Goal: Information Seeking & Learning: Find specific fact

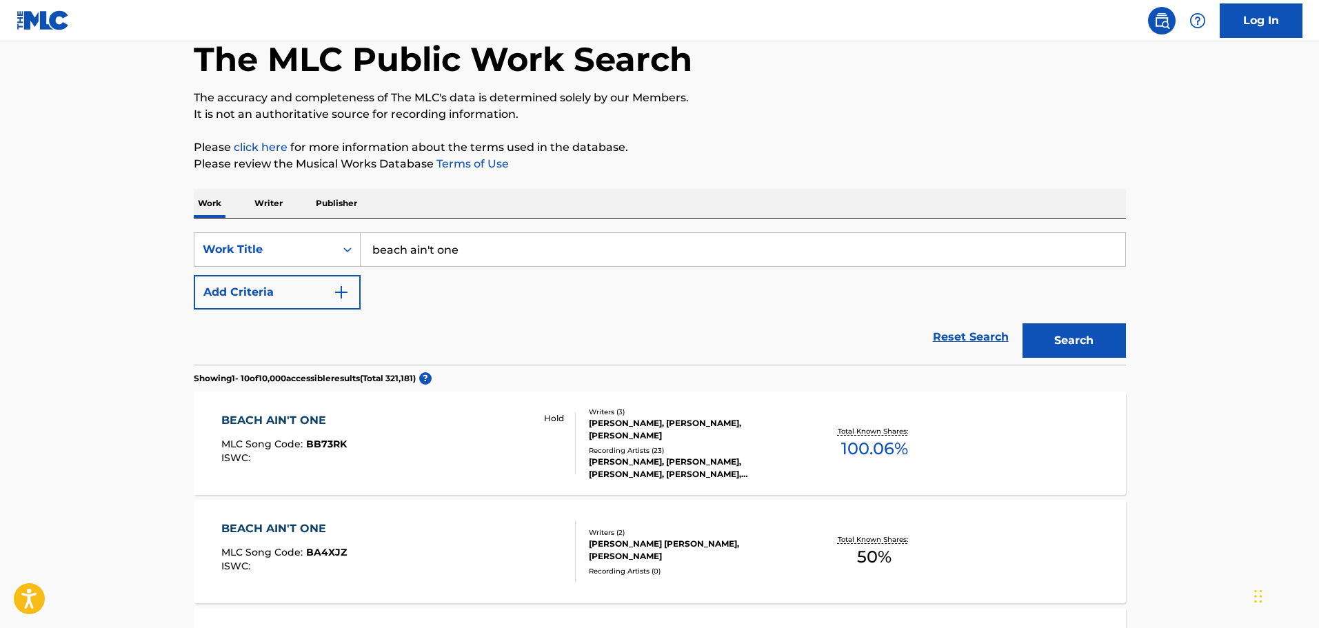
scroll to position [276, 0]
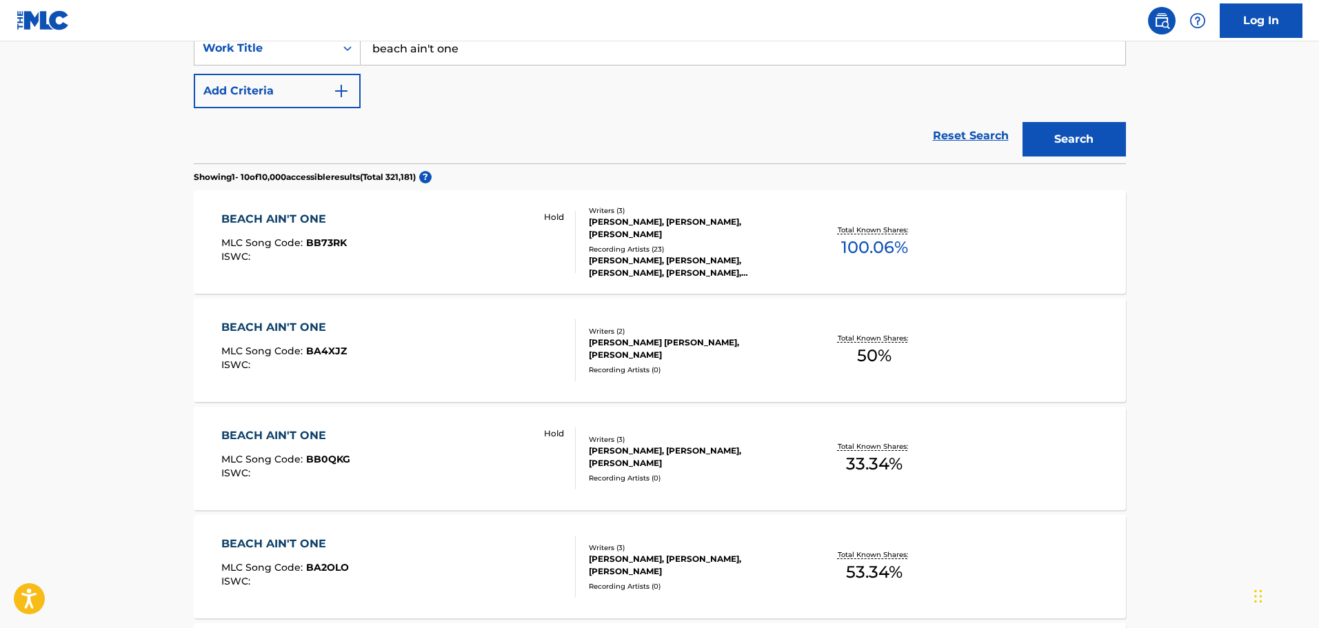
click at [331, 81] on button "Add Criteria" at bounding box center [277, 91] width 167 height 34
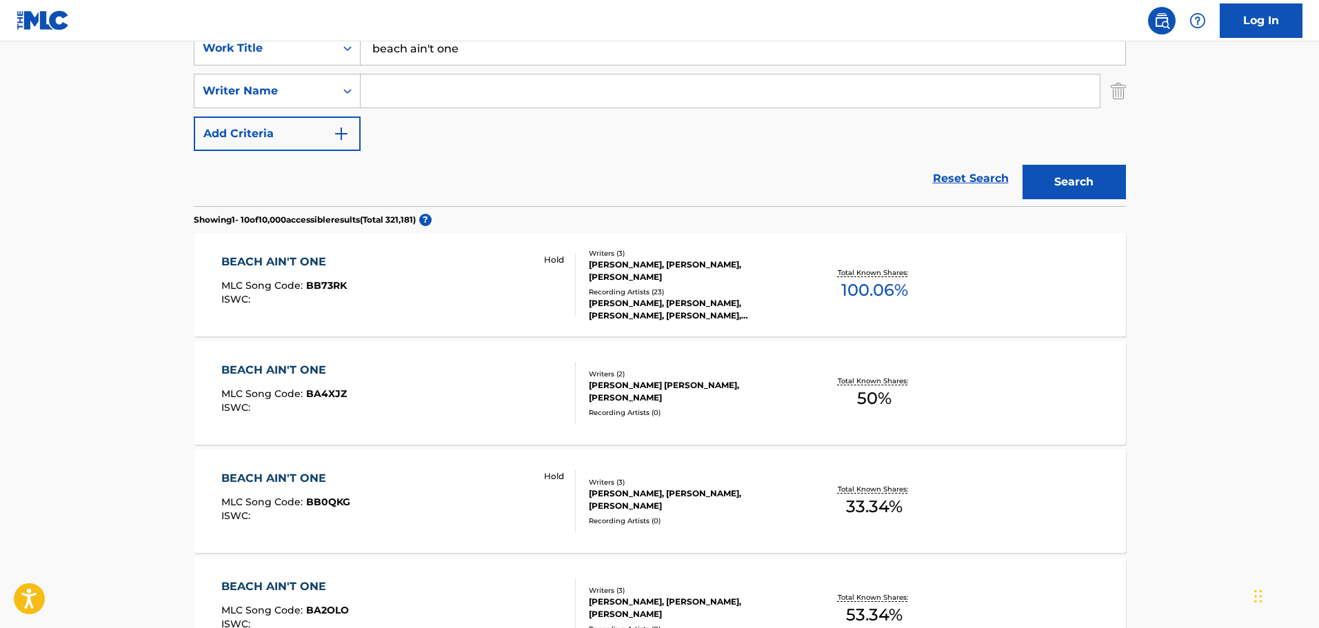
click at [420, 94] on input "Search Form" at bounding box center [730, 90] width 739 height 33
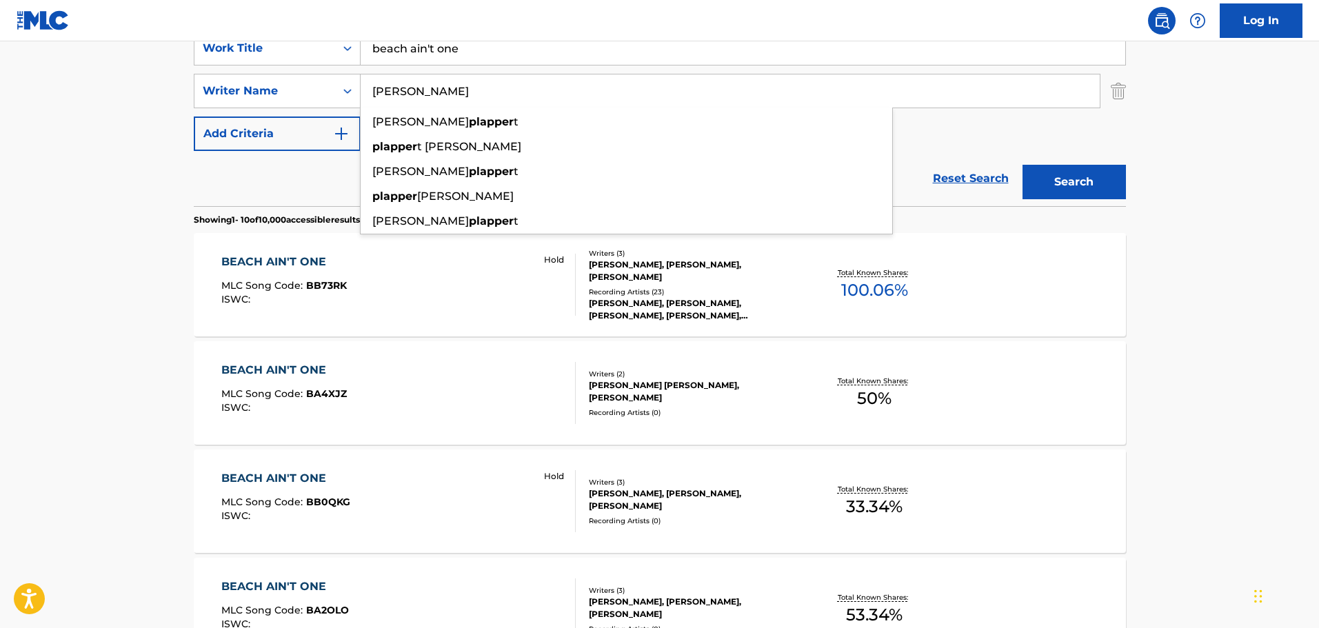
type input "[PERSON_NAME]"
click at [1023, 165] on button "Search" at bounding box center [1074, 182] width 103 height 34
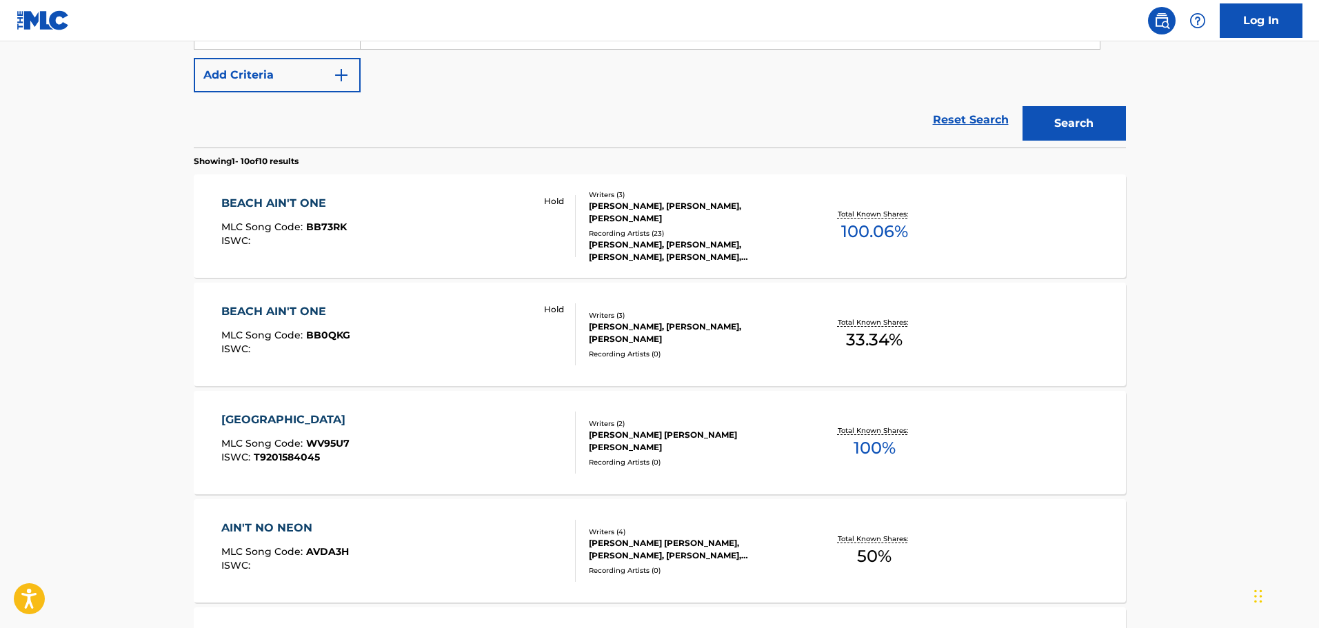
scroll to position [414, 0]
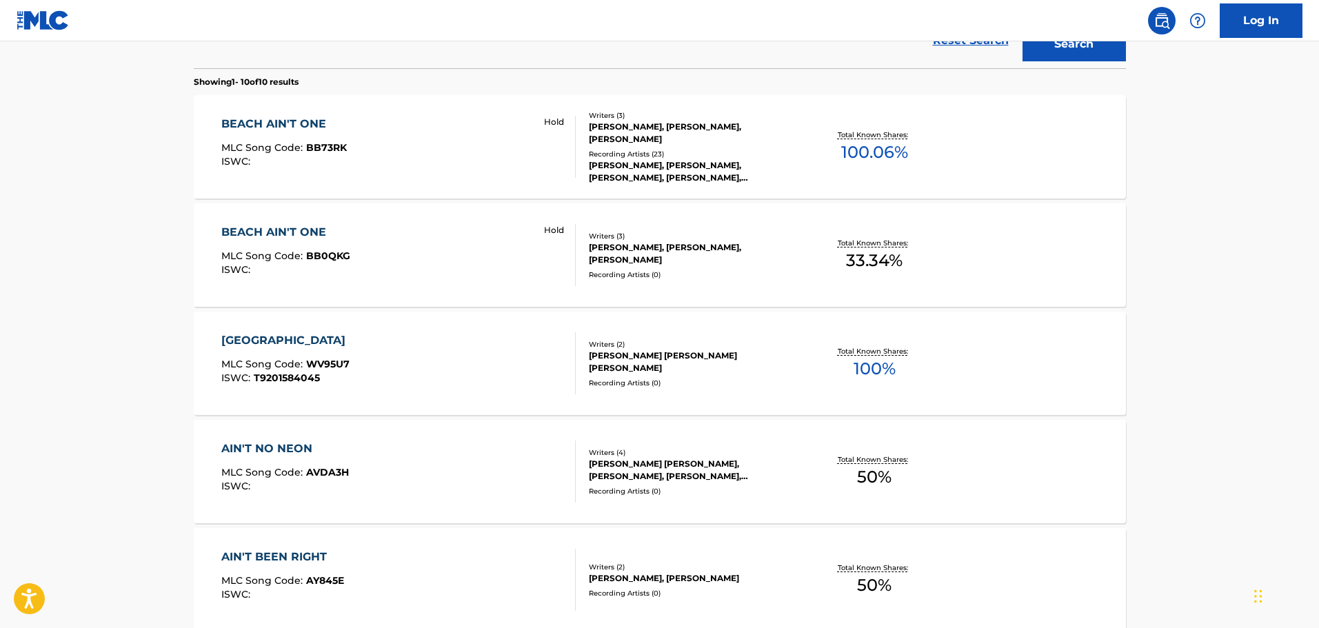
click at [390, 268] on div "BEACH AIN'T ONE MLC Song Code : BB0QKG ISWC : Hold" at bounding box center [398, 255] width 354 height 62
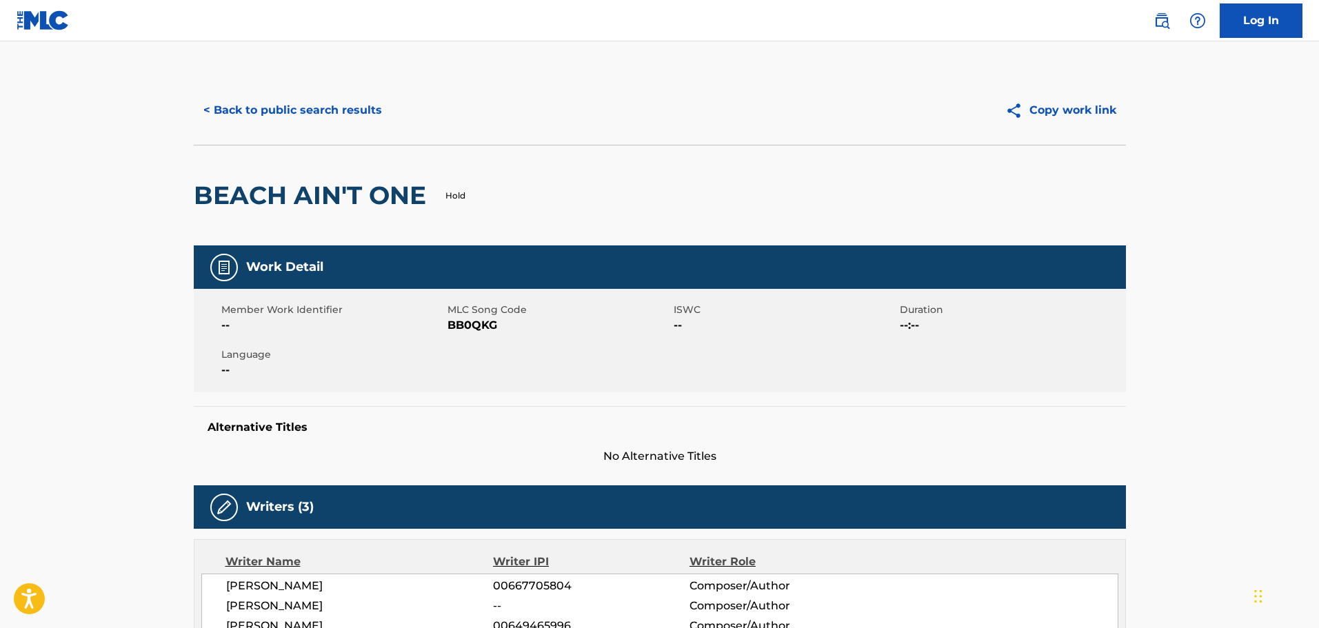
click at [301, 103] on button "< Back to public search results" at bounding box center [293, 110] width 198 height 34
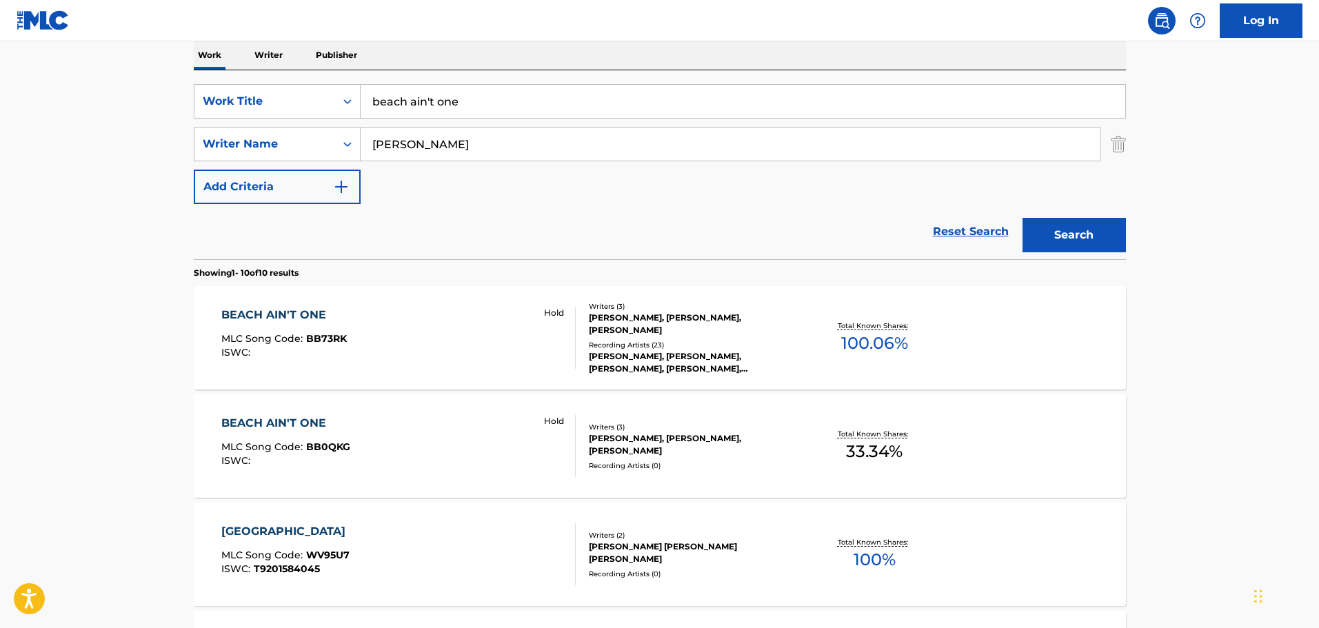
scroll to position [217, 0]
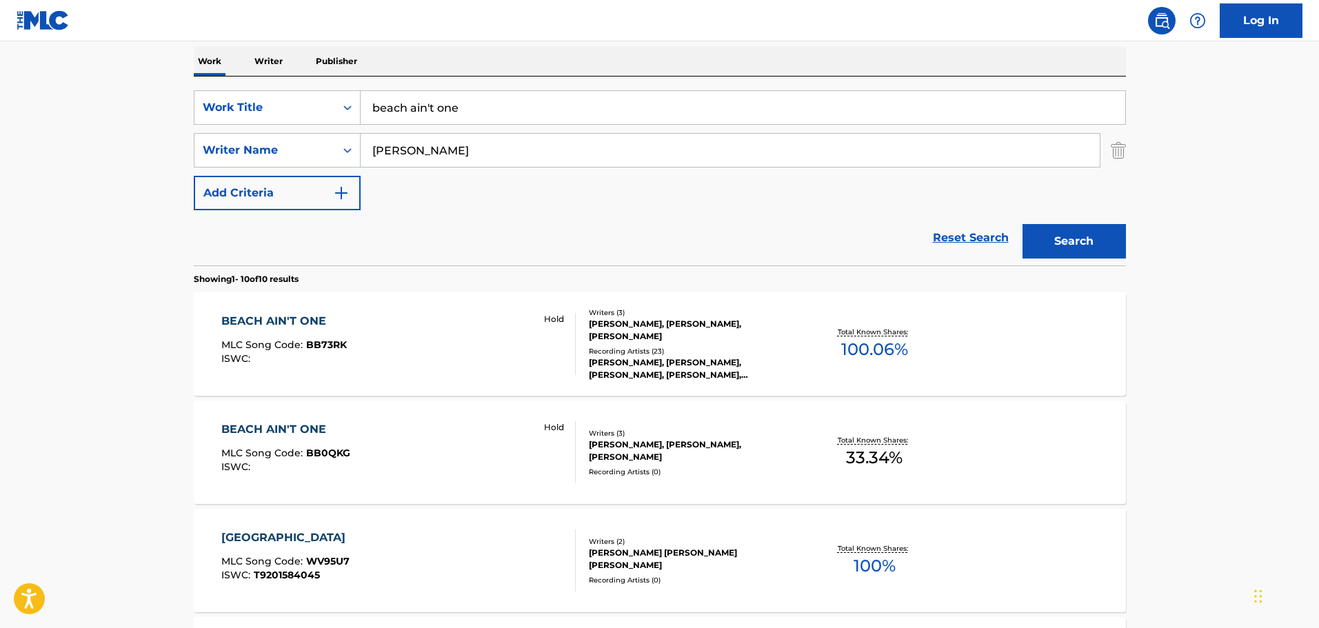
click at [361, 341] on div "BEACH AIN'T ONE MLC Song Code : BB73RK ISWC : Hold" at bounding box center [398, 344] width 354 height 62
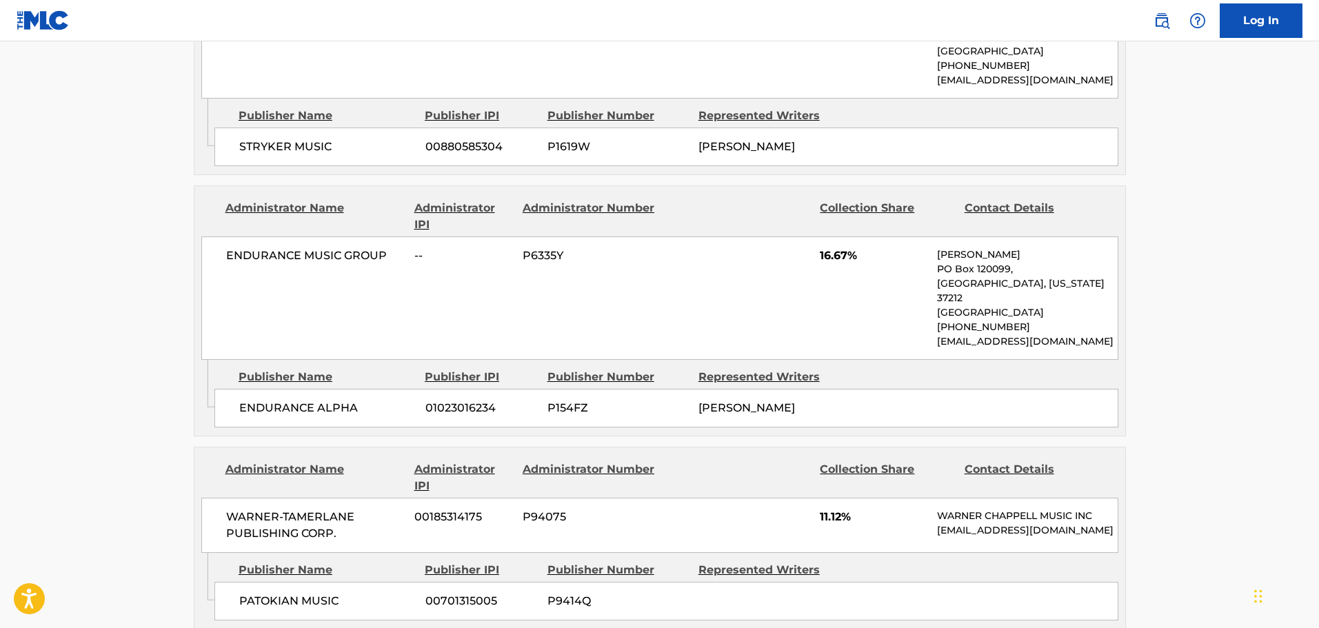
scroll to position [1035, 0]
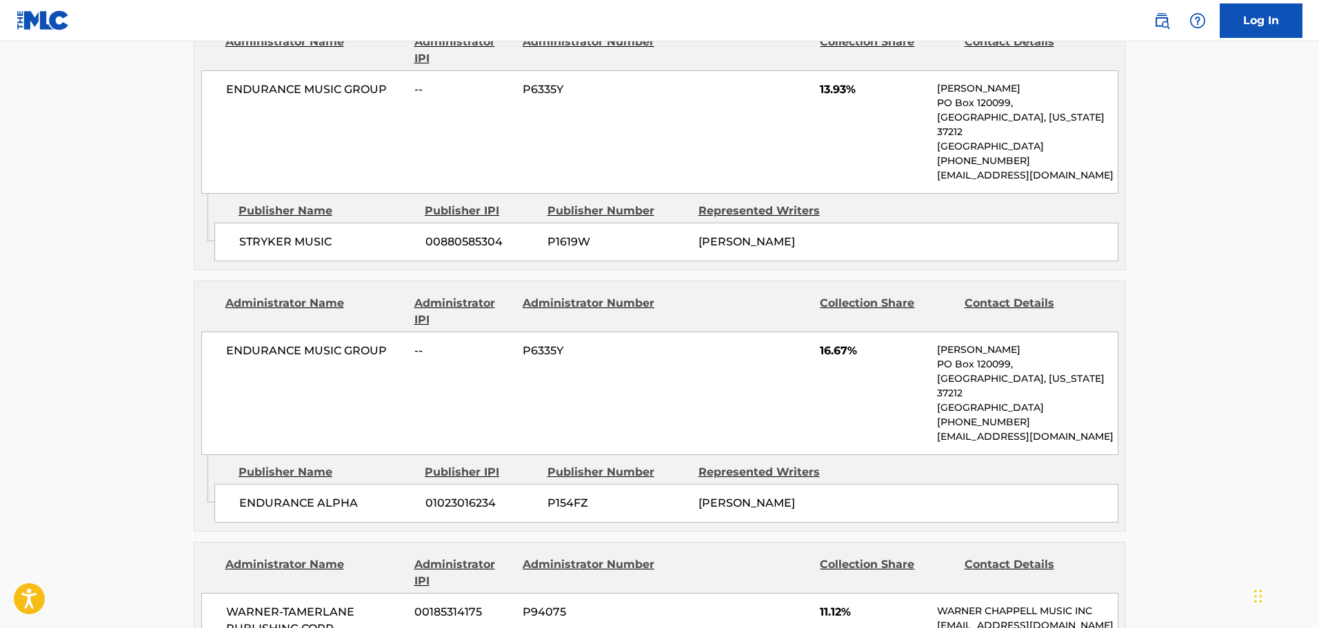
click at [117, 216] on main "< Back to public search results Copy work link BEACH AIN'T ONE Hold Work Detail…" at bounding box center [659, 271] width 1319 height 2529
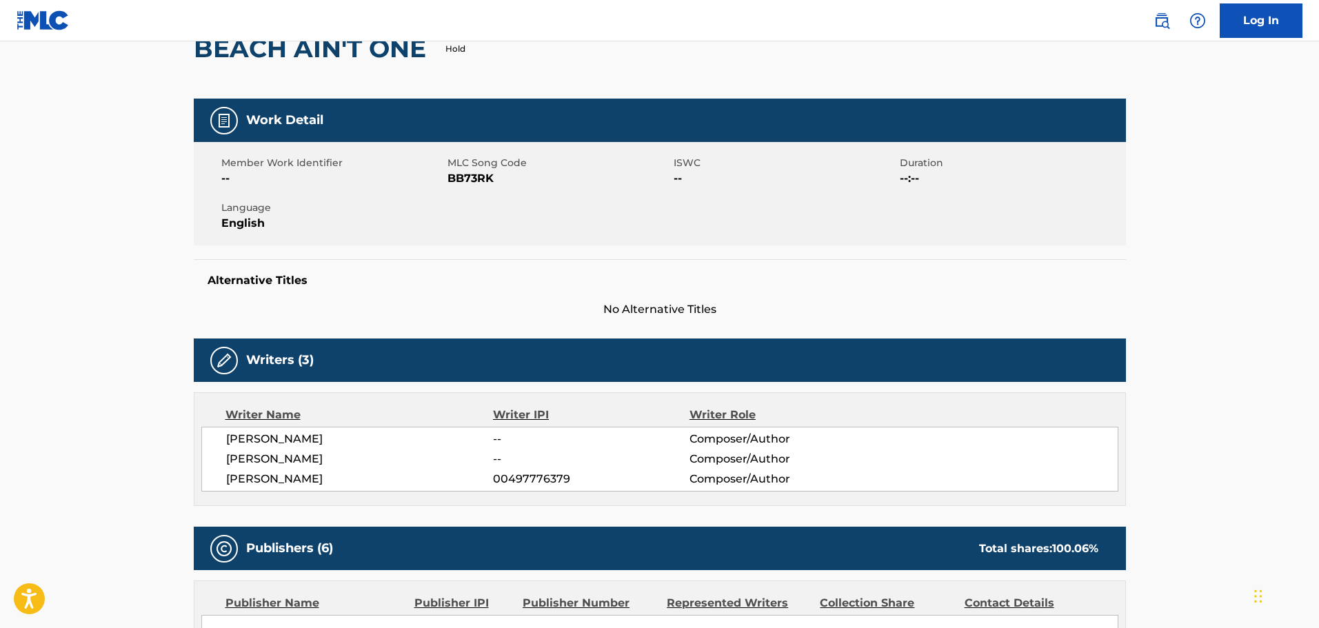
scroll to position [0, 0]
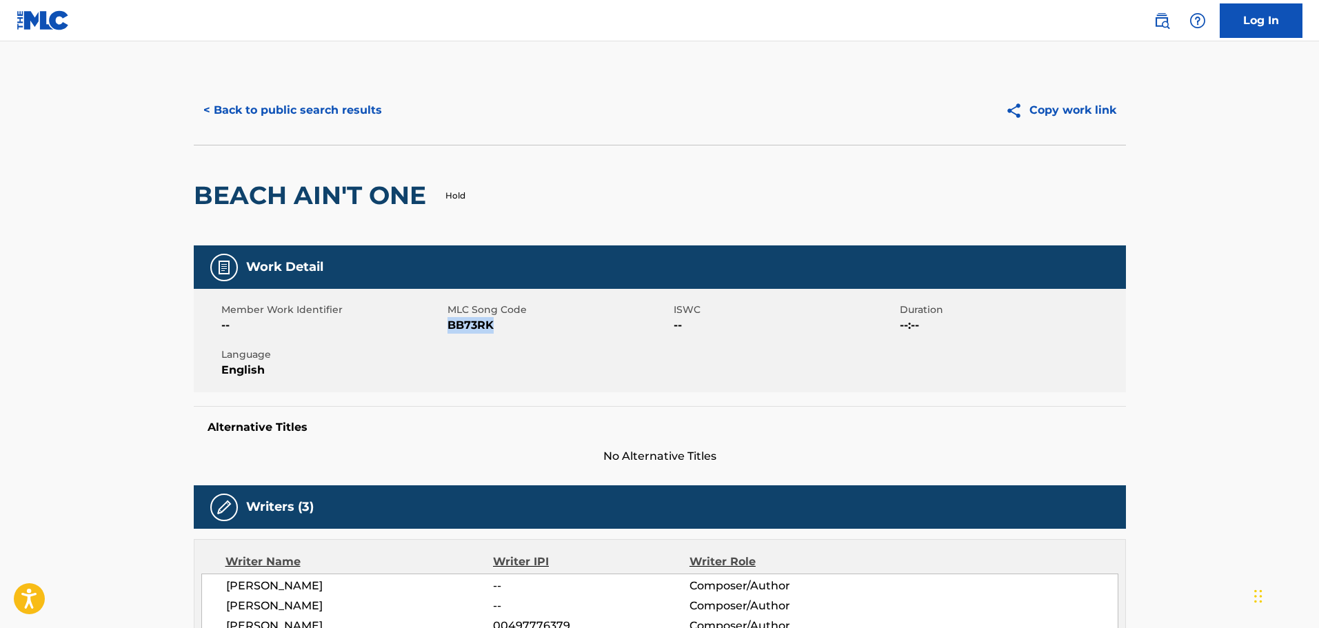
drag, startPoint x: 448, startPoint y: 328, endPoint x: 669, endPoint y: 468, distance: 261.7
click at [534, 328] on span "BB73RK" at bounding box center [559, 325] width 223 height 17
copy span "BB73RK"
